Goal: Complete application form

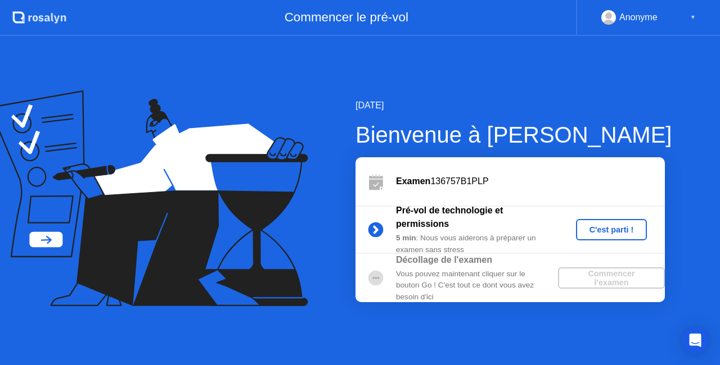
click at [634, 229] on div "C'est parti !" at bounding box center [611, 229] width 62 height 9
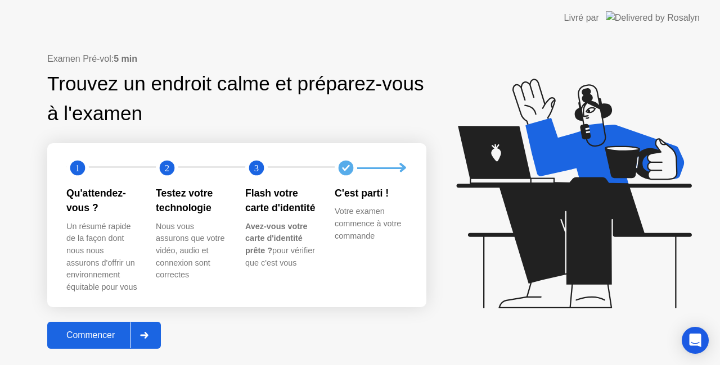
click at [103, 333] on div "Commencer" at bounding box center [91, 336] width 80 height 10
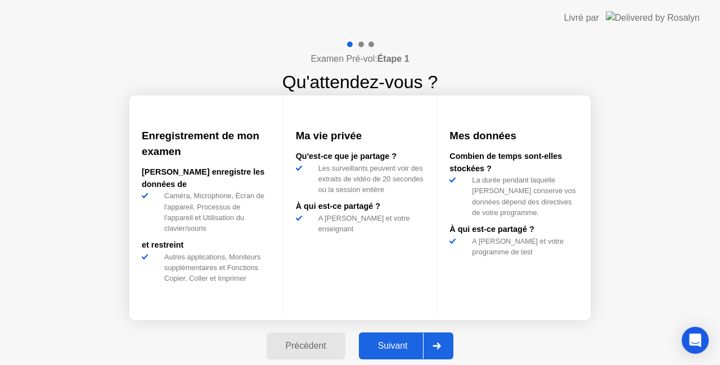
click at [410, 349] on div "Suivant" at bounding box center [392, 346] width 61 height 10
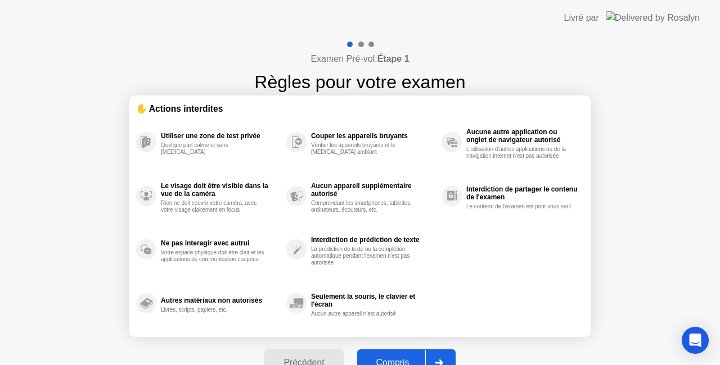
click at [406, 358] on div "Compris" at bounding box center [392, 363] width 65 height 10
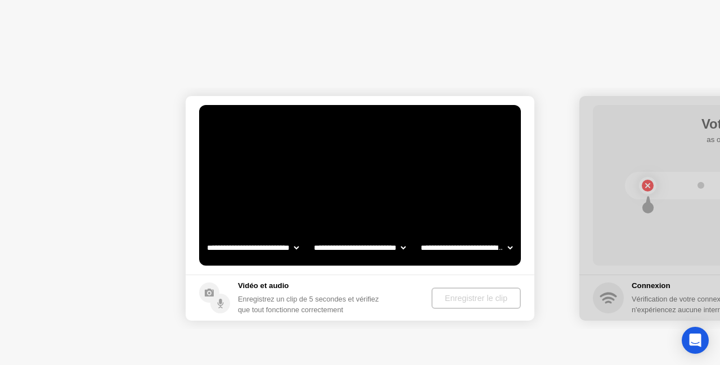
select select "**********"
select select "*******"
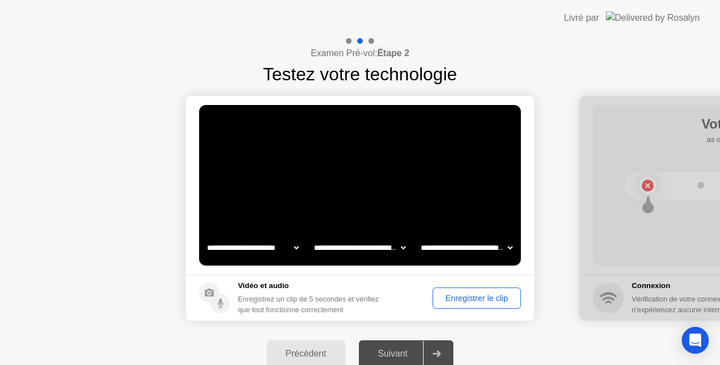
click at [464, 298] on div "Enregistrer le clip" at bounding box center [476, 298] width 80 height 9
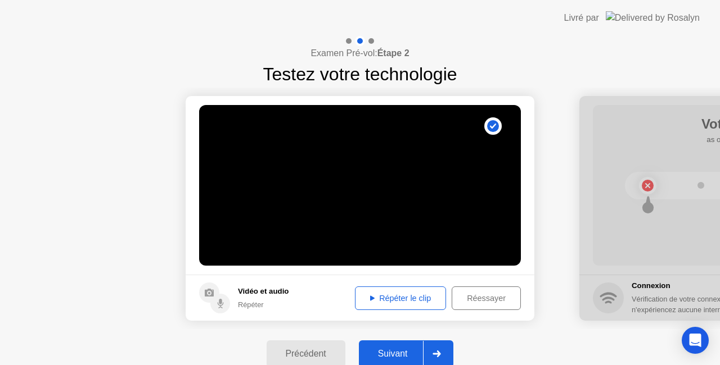
click at [395, 354] on div "Suivant" at bounding box center [392, 354] width 61 height 10
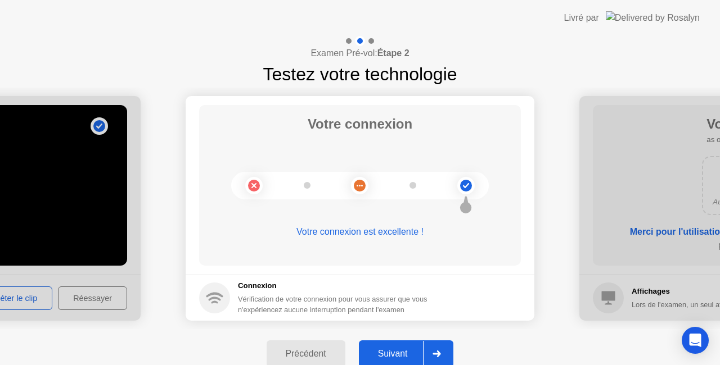
click at [395, 354] on div "Suivant" at bounding box center [392, 354] width 61 height 10
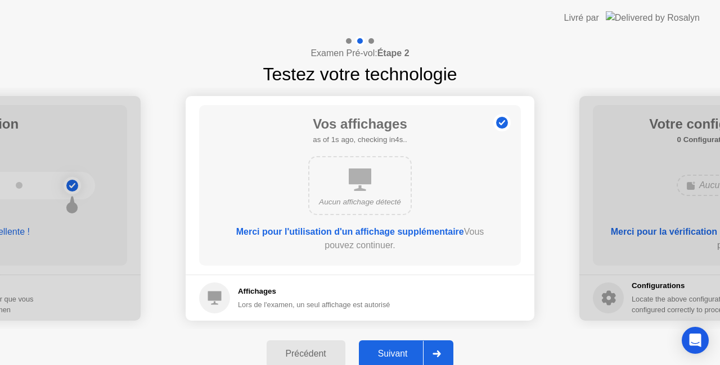
click at [395, 354] on div "Suivant" at bounding box center [392, 354] width 61 height 10
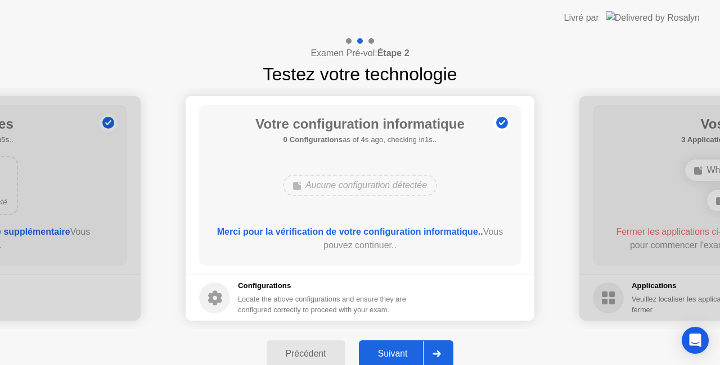
click at [395, 354] on div "Suivant" at bounding box center [392, 354] width 61 height 10
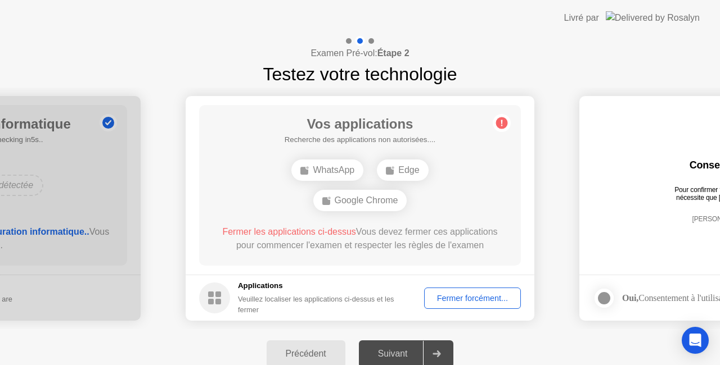
click at [492, 301] on div "Fermer forcément..." at bounding box center [472, 298] width 89 height 9
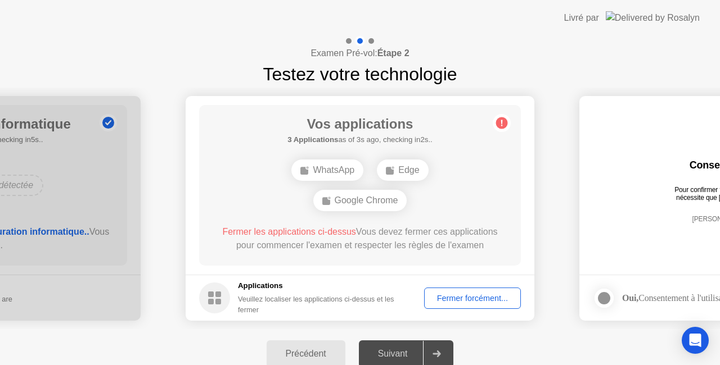
click at [485, 302] on div "Fermer forcément..." at bounding box center [472, 298] width 89 height 9
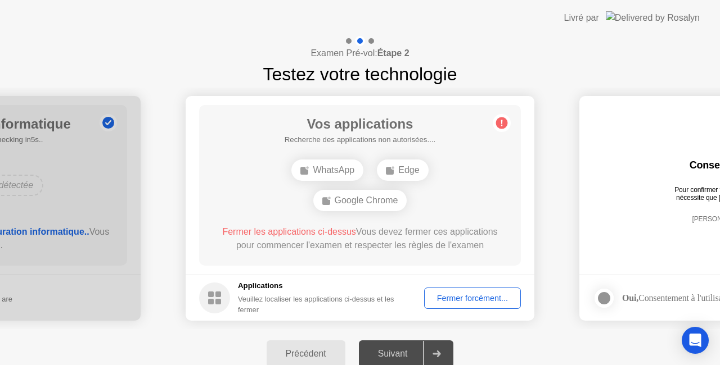
click at [483, 294] on div "Fermer forcément..." at bounding box center [472, 298] width 89 height 9
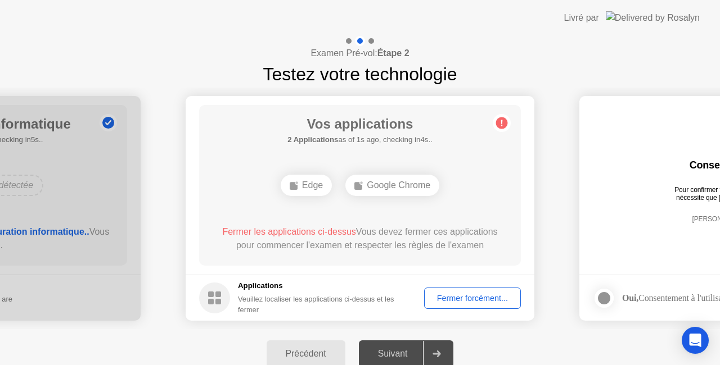
click at [494, 296] on div "Fermer forcément..." at bounding box center [472, 298] width 89 height 9
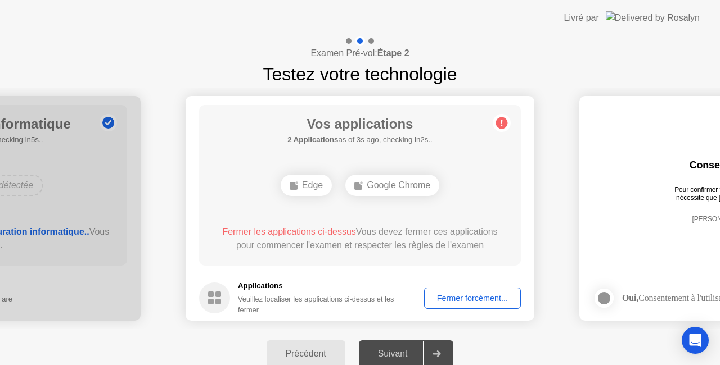
click at [481, 302] on div "Fermer forcément..." at bounding box center [472, 298] width 89 height 9
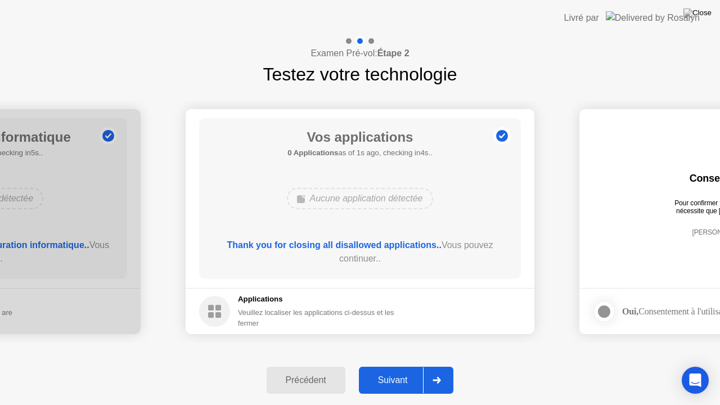
click at [396, 365] on div "Suivant" at bounding box center [392, 380] width 61 height 10
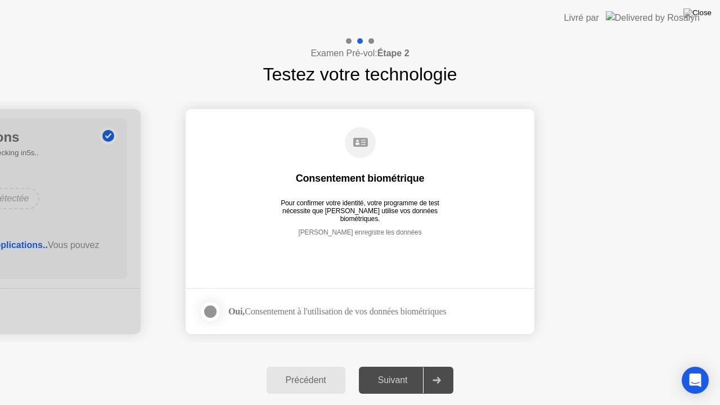
click at [213, 317] on div at bounding box center [210, 311] width 13 height 13
click at [384, 365] on div "Suivant" at bounding box center [392, 380] width 61 height 10
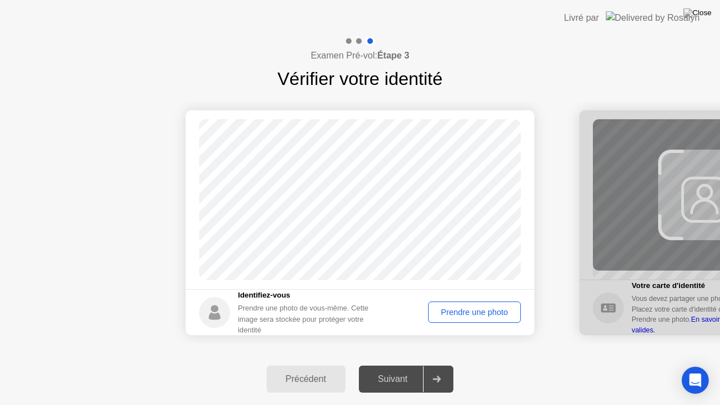
click at [473, 311] on div "Prendre une photo" at bounding box center [474, 312] width 85 height 9
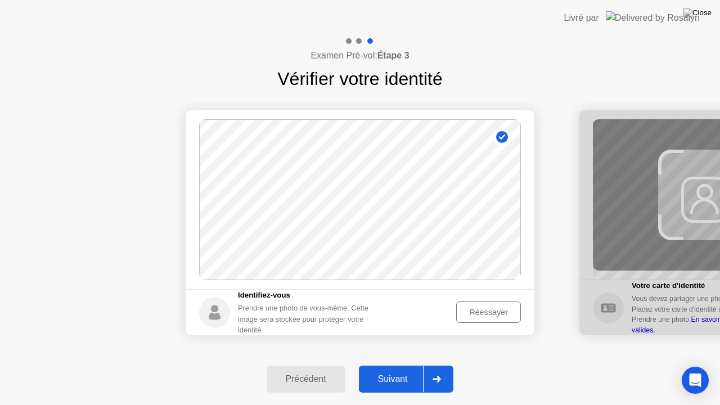
click at [410, 365] on button "Suivant" at bounding box center [406, 378] width 95 height 27
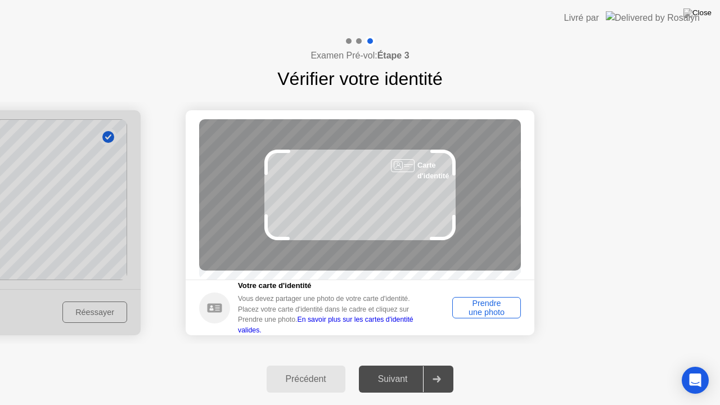
click at [492, 309] on div "Prendre une photo" at bounding box center [486, 308] width 61 height 18
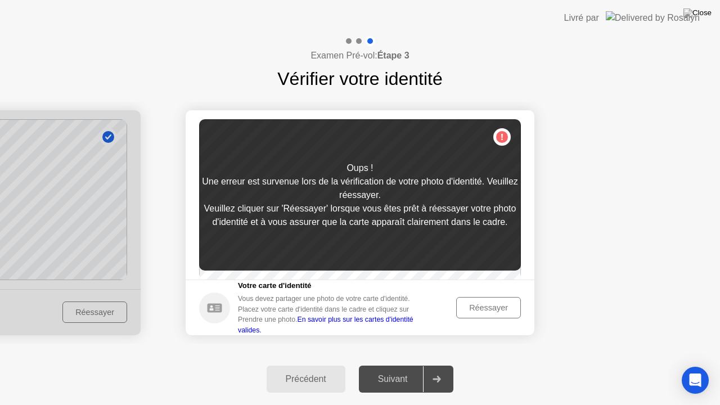
click at [496, 312] on div "Réessayer" at bounding box center [488, 307] width 57 height 9
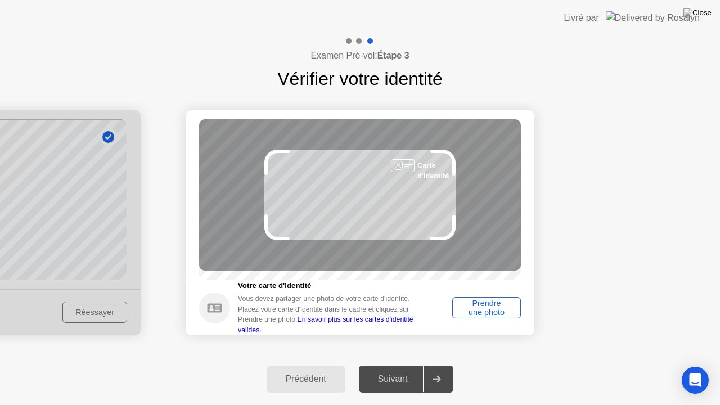
click at [498, 317] on div "Prendre une photo" at bounding box center [486, 308] width 61 height 18
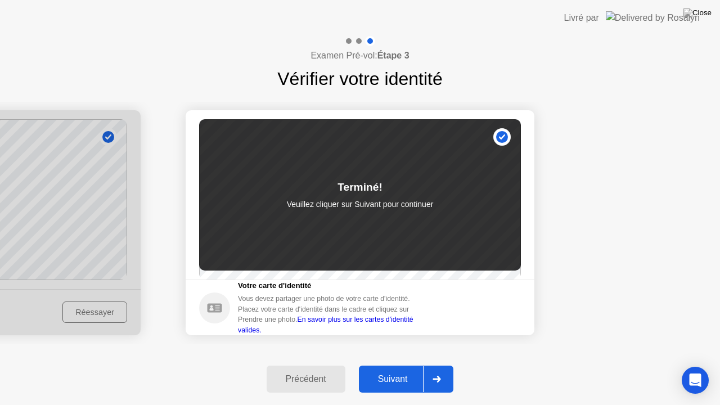
click at [399, 365] on div "Suivant" at bounding box center [392, 379] width 61 height 10
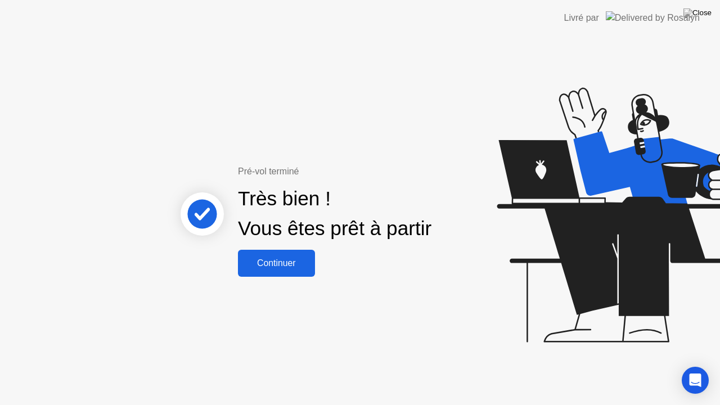
click at [291, 265] on div "Continuer" at bounding box center [276, 263] width 70 height 10
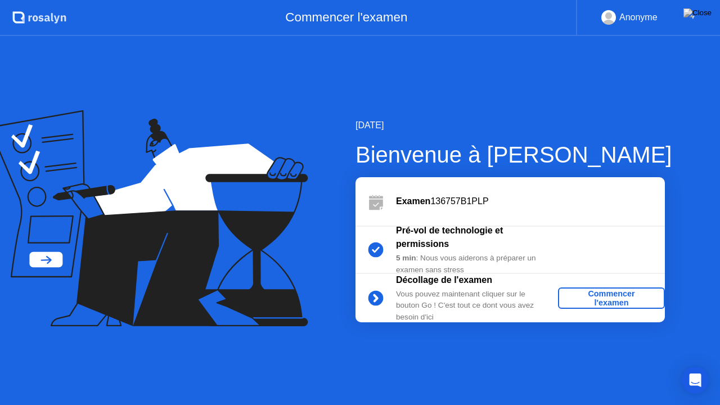
click at [603, 297] on div "Commencer l'examen" at bounding box center [611, 298] width 98 height 18
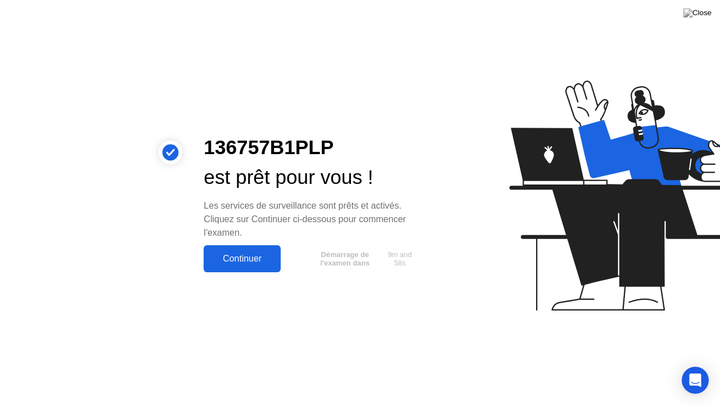
click at [244, 268] on button "Continuer" at bounding box center [242, 258] width 77 height 27
